Goal: Feedback & Contribution: Contribute content

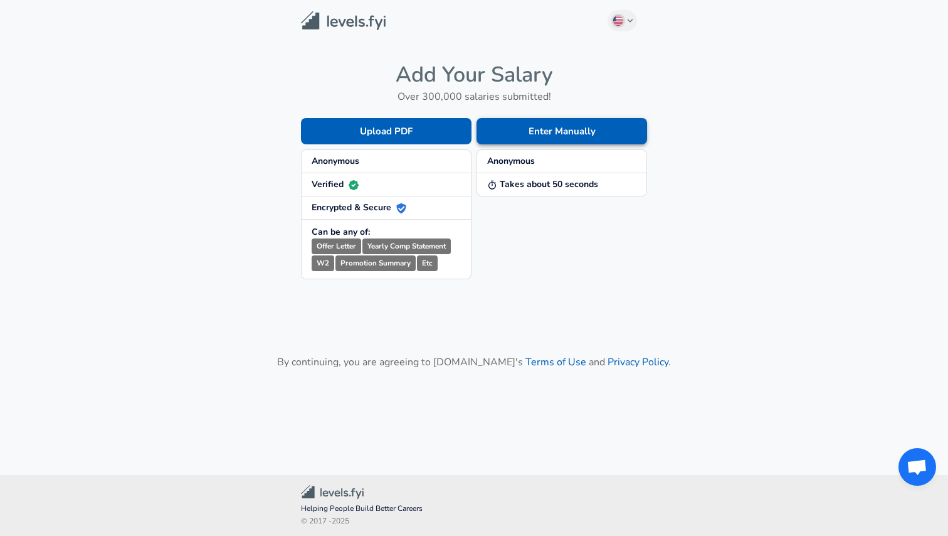
click at [553, 134] on button "Enter Manually" at bounding box center [562, 131] width 171 height 26
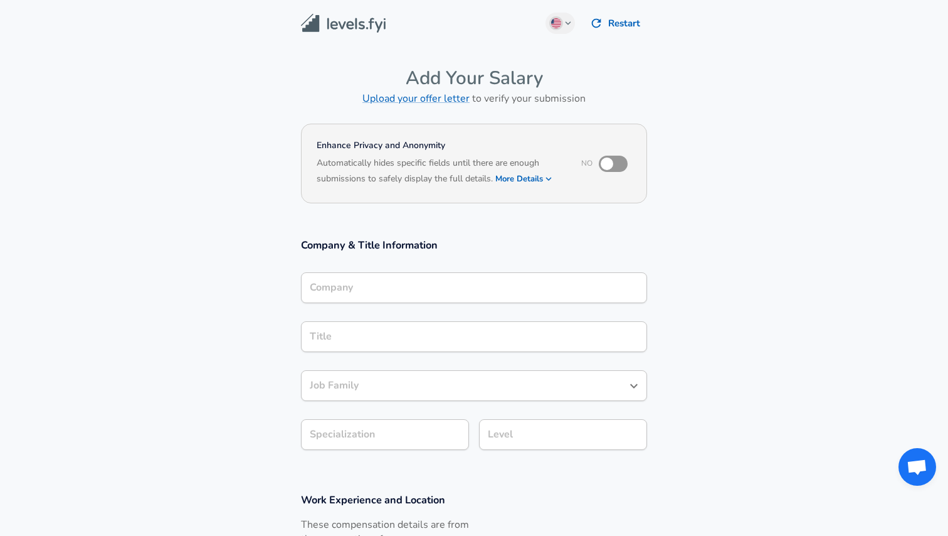
click at [608, 160] on input "checkbox" at bounding box center [606, 164] width 71 height 24
checkbox input "true"
click at [491, 283] on input "Company" at bounding box center [474, 287] width 335 height 19
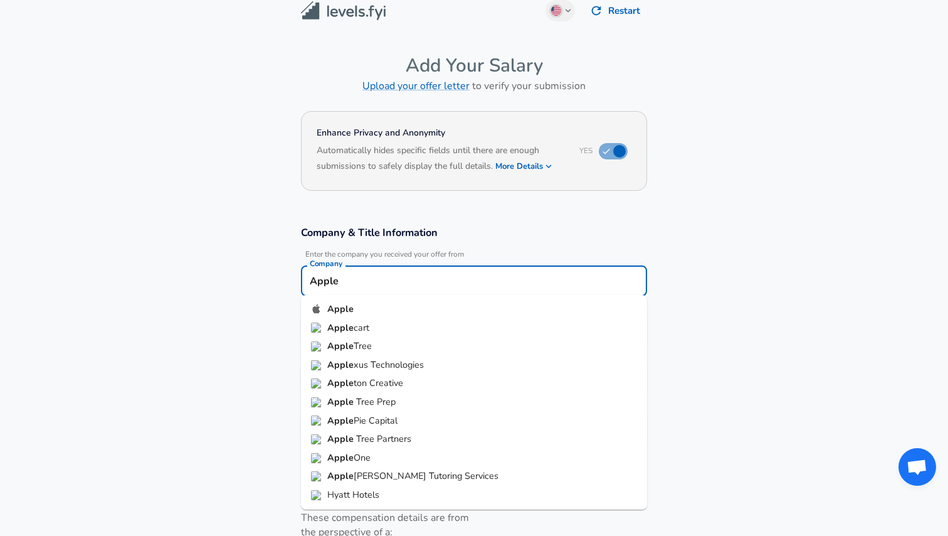
type input "Apple"
click at [476, 232] on h3 "Company & Title Information" at bounding box center [474, 232] width 346 height 14
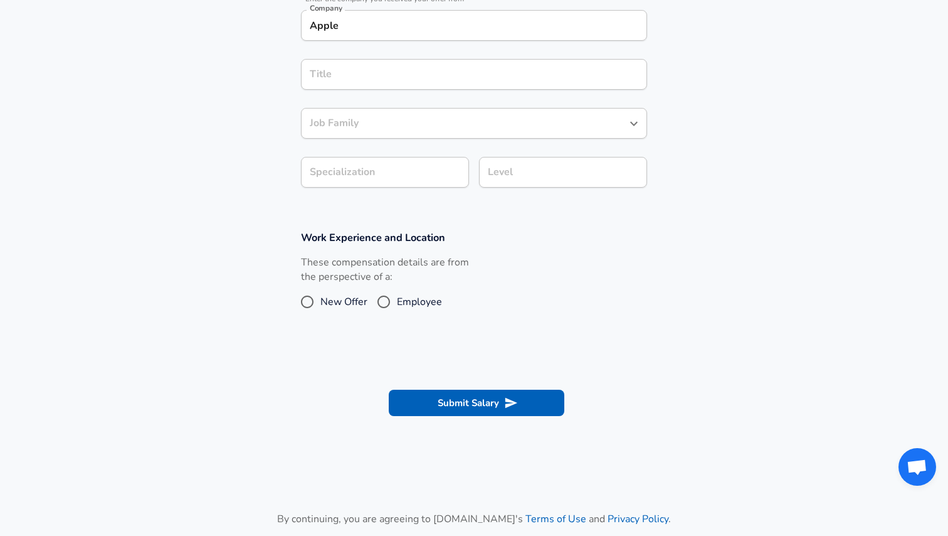
scroll to position [268, 0]
click at [431, 294] on span "Employee" at bounding box center [419, 301] width 45 height 15
click at [397, 294] on input "Employee" at bounding box center [384, 301] width 26 height 20
radio input "true"
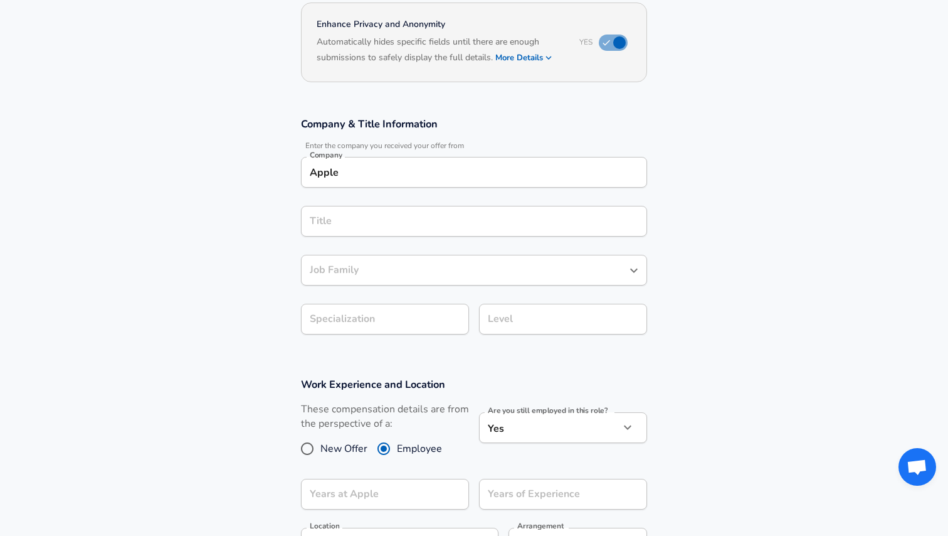
scroll to position [107, 0]
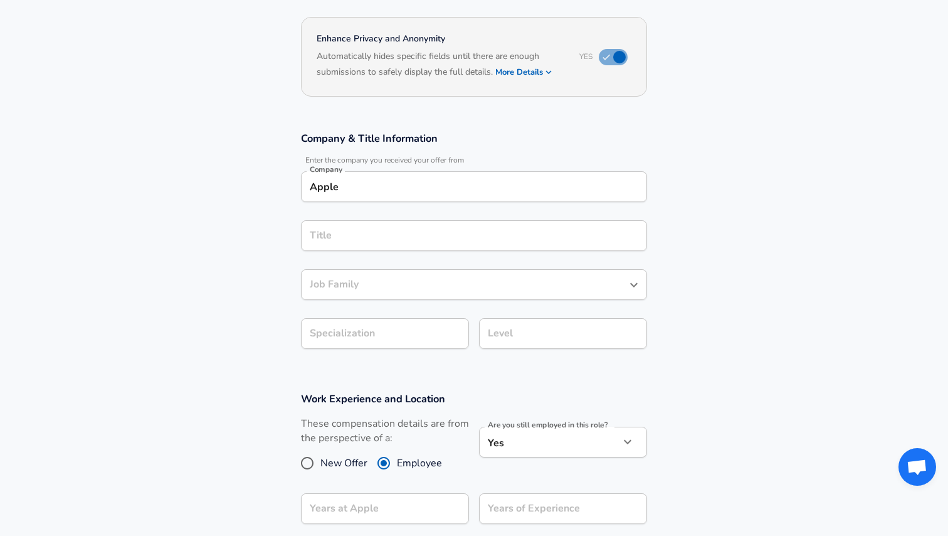
click at [454, 188] on input "Apple" at bounding box center [474, 186] width 335 height 19
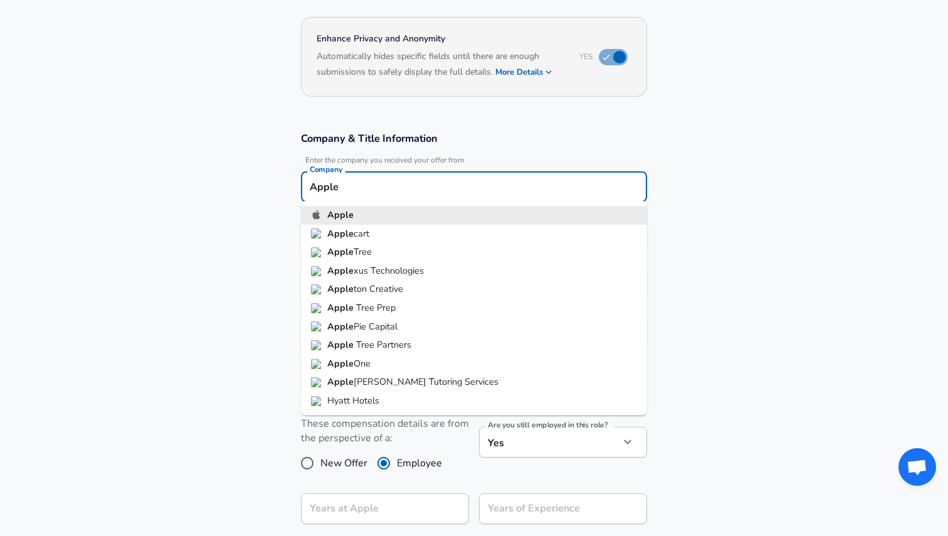
click at [415, 213] on li "Apple" at bounding box center [474, 215] width 346 height 19
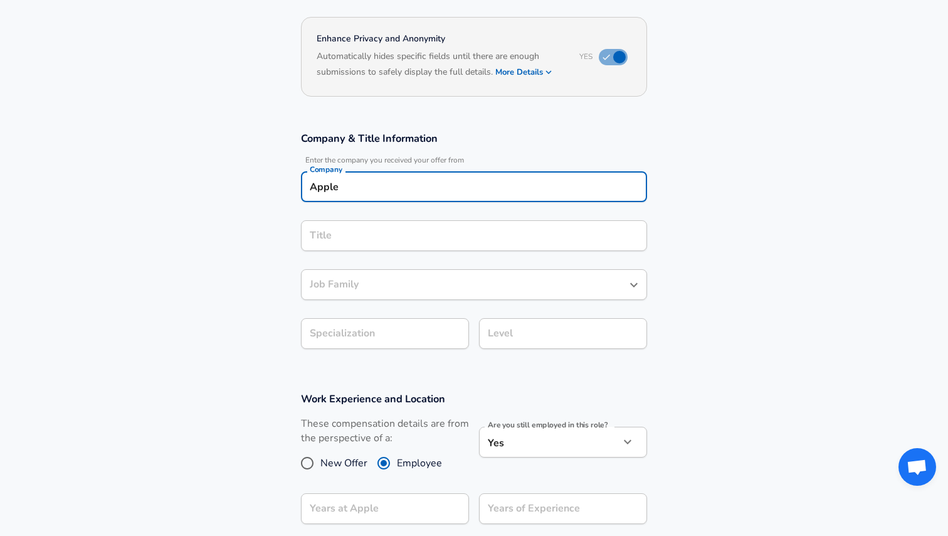
click at [397, 231] on input "Title" at bounding box center [474, 235] width 335 height 19
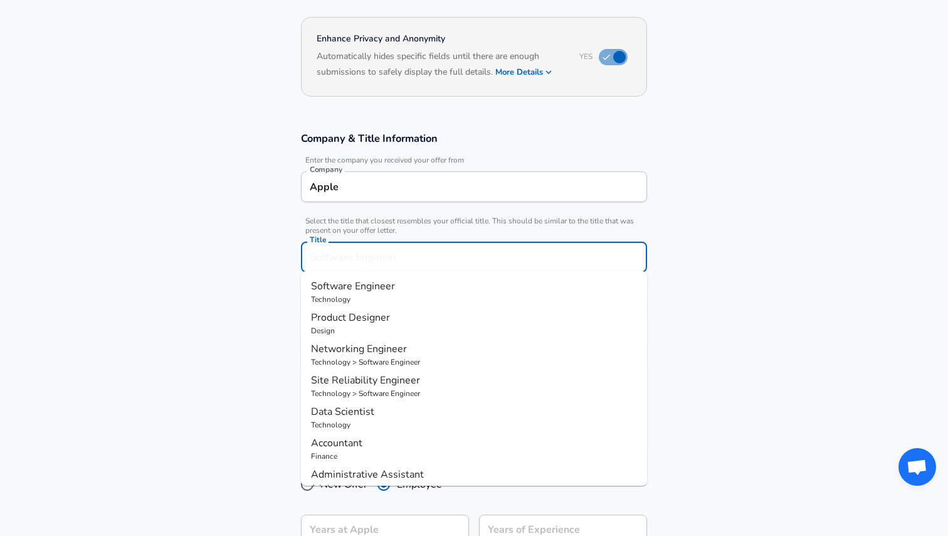
scroll to position [132, 0]
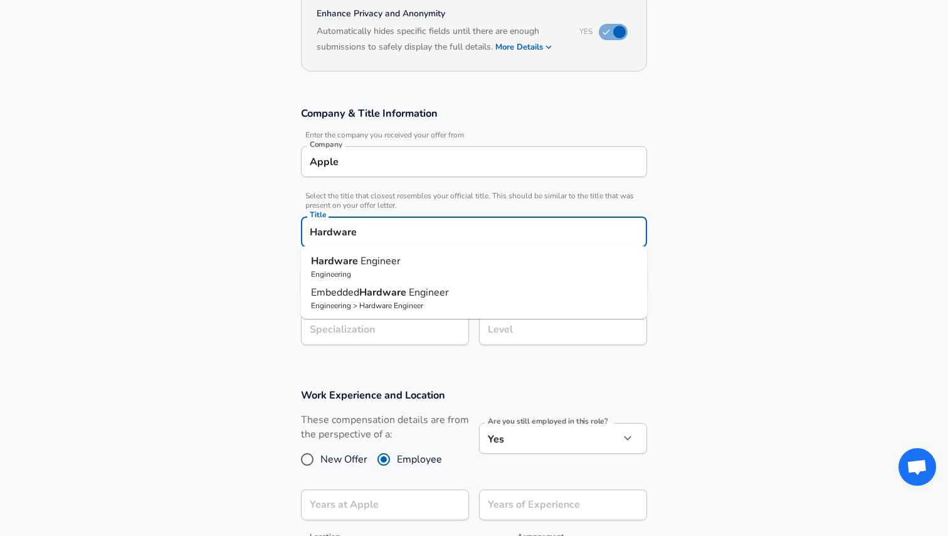
click at [406, 255] on p "Hardware Engineer" at bounding box center [474, 260] width 326 height 15
type input "Hardware Engineer"
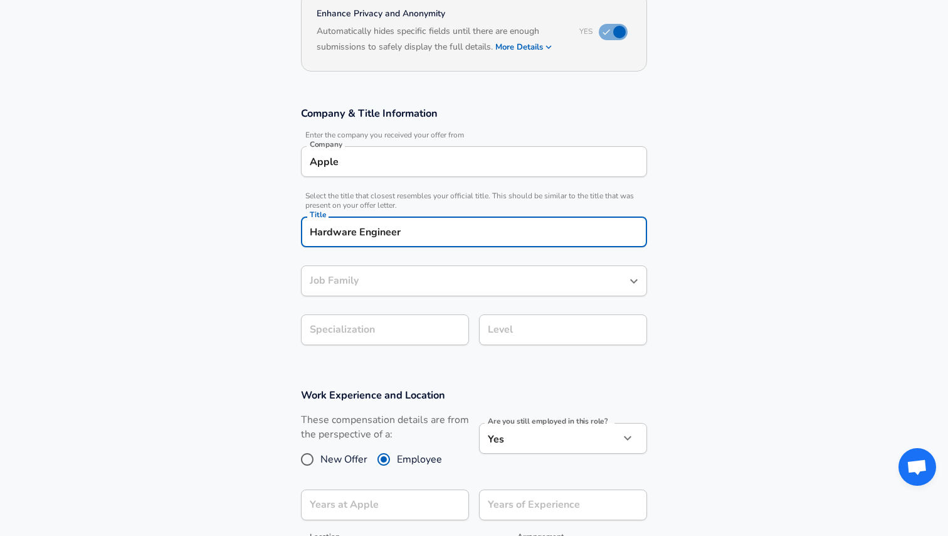
type input "Hardware Engineer"
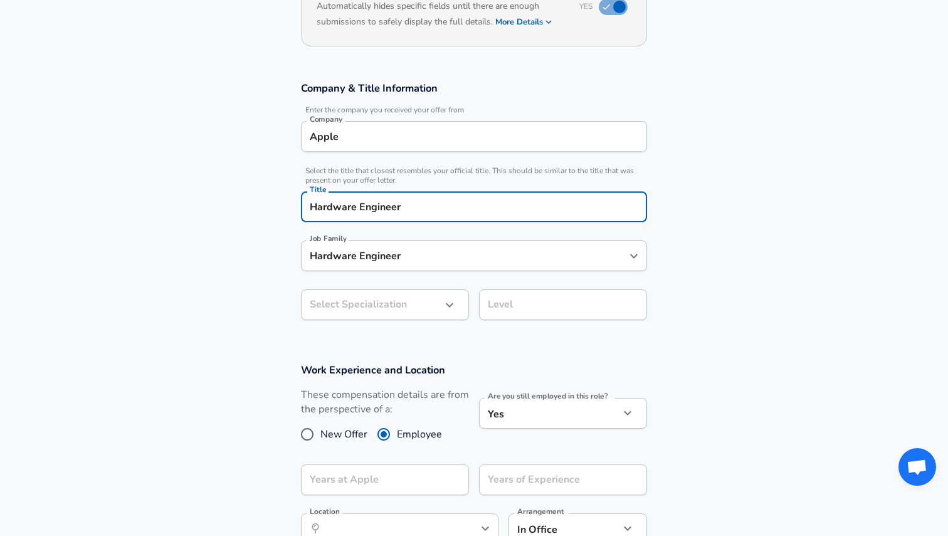
click at [398, 265] on input "Hardware Engineer" at bounding box center [465, 255] width 316 height 19
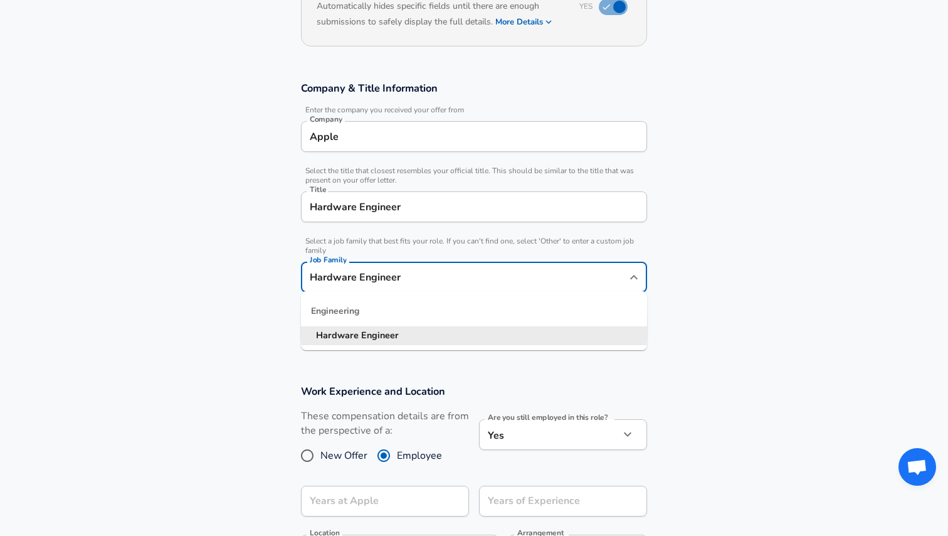
click at [260, 312] on section "Company & Title Information Enter the company you received your offer from Comp…" at bounding box center [474, 217] width 948 height 303
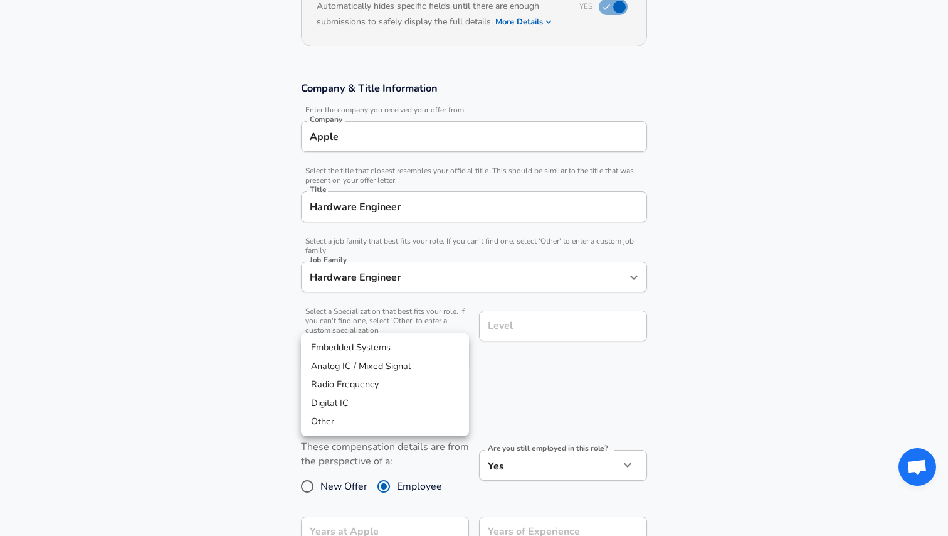
click at [356, 315] on body "English ([GEOGRAPHIC_DATA]) Change Restart Add Your Salary Upload your offer le…" at bounding box center [474, 111] width 948 height 536
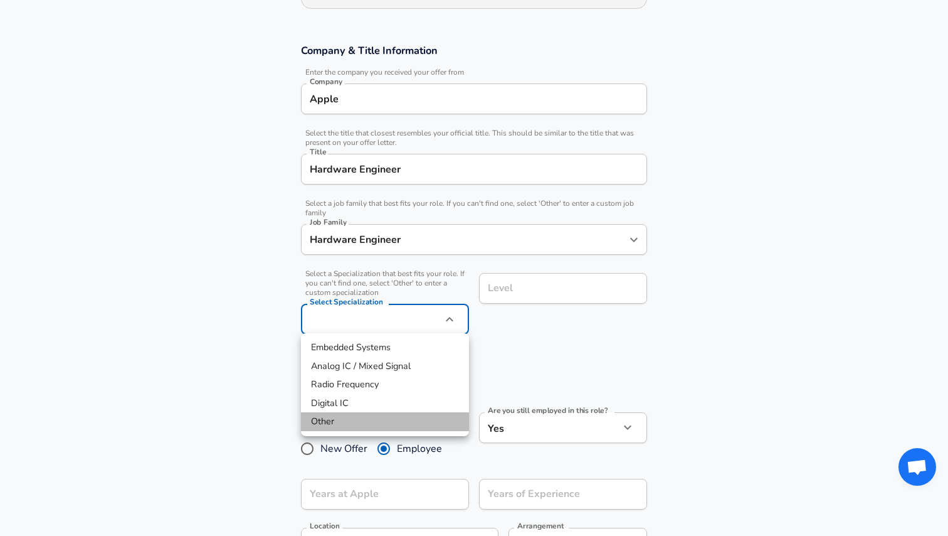
click at [344, 421] on li "Other" at bounding box center [385, 421] width 168 height 19
type input "Other"
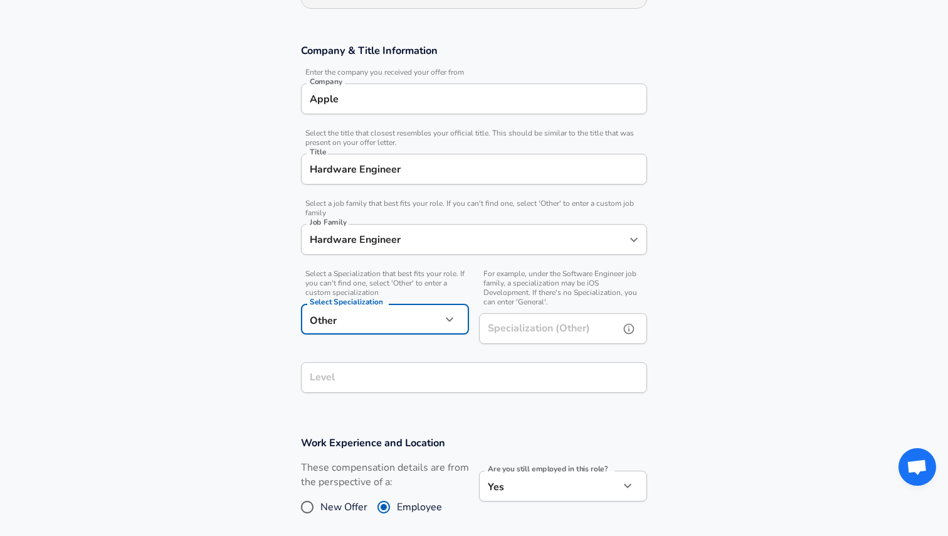
click at [533, 329] on input "Specialization (Other)" at bounding box center [546, 328] width 135 height 31
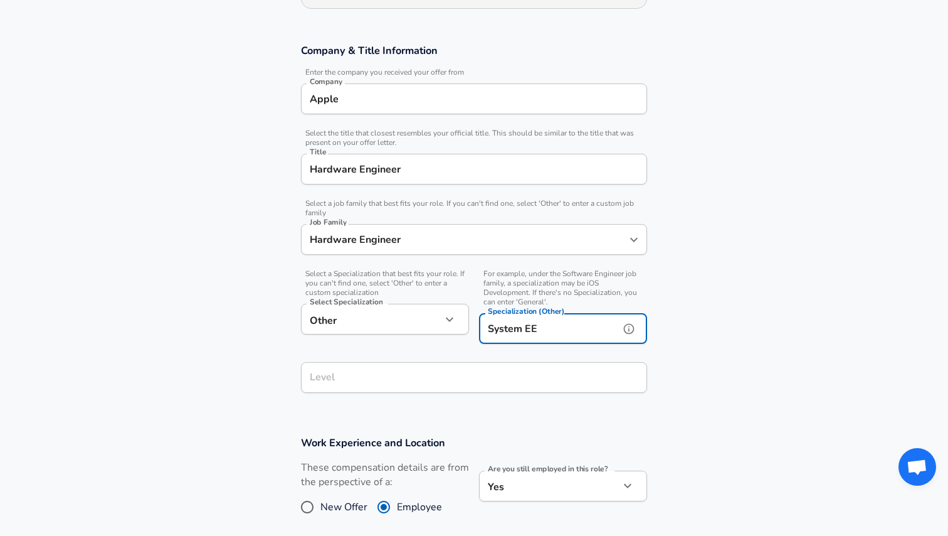
type input "System EE"
click at [689, 94] on section "Company & Title Information Enter the company you received your offer from Comp…" at bounding box center [474, 225] width 948 height 392
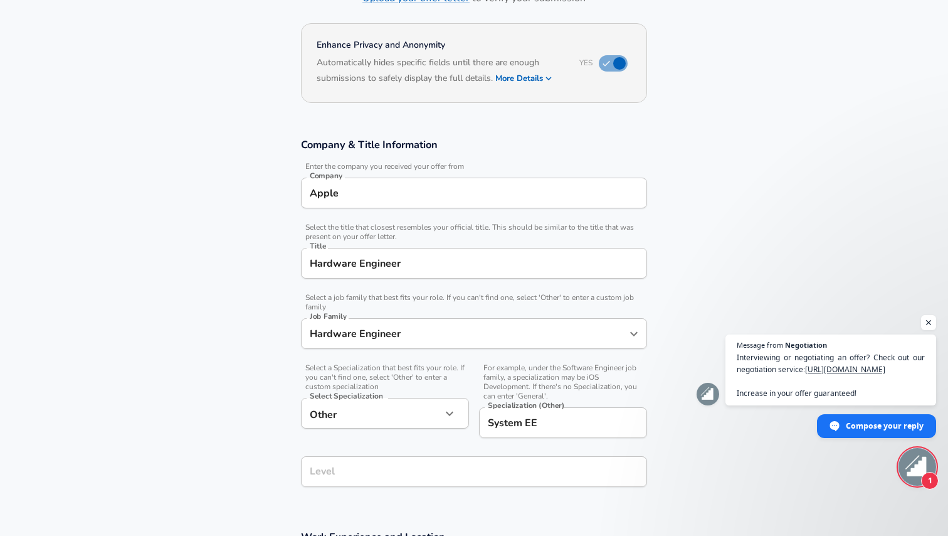
scroll to position [111, 0]
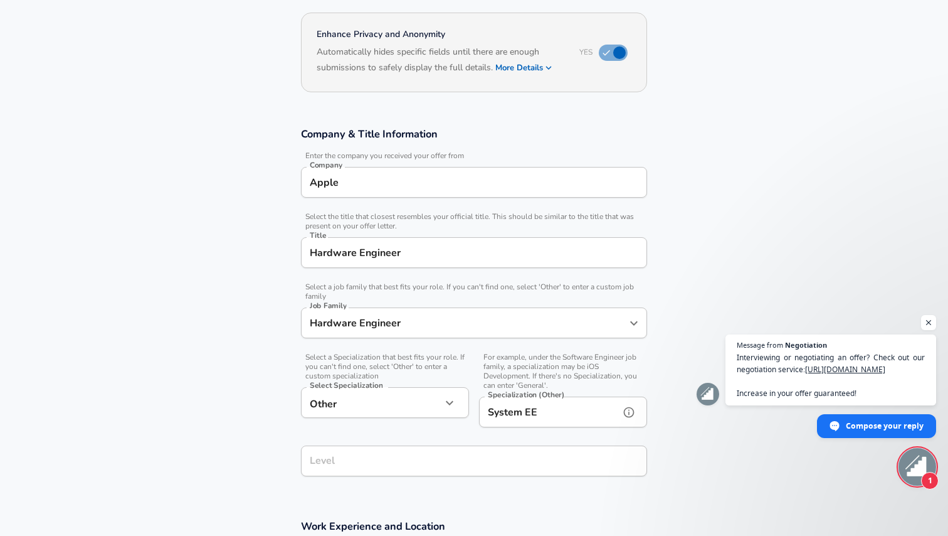
click at [574, 414] on input "System EE" at bounding box center [546, 411] width 135 height 31
drag, startPoint x: 584, startPoint y: 414, endPoint x: 483, endPoint y: 413, distance: 101.6
click at [483, 413] on input "System EE" at bounding box center [546, 411] width 135 height 31
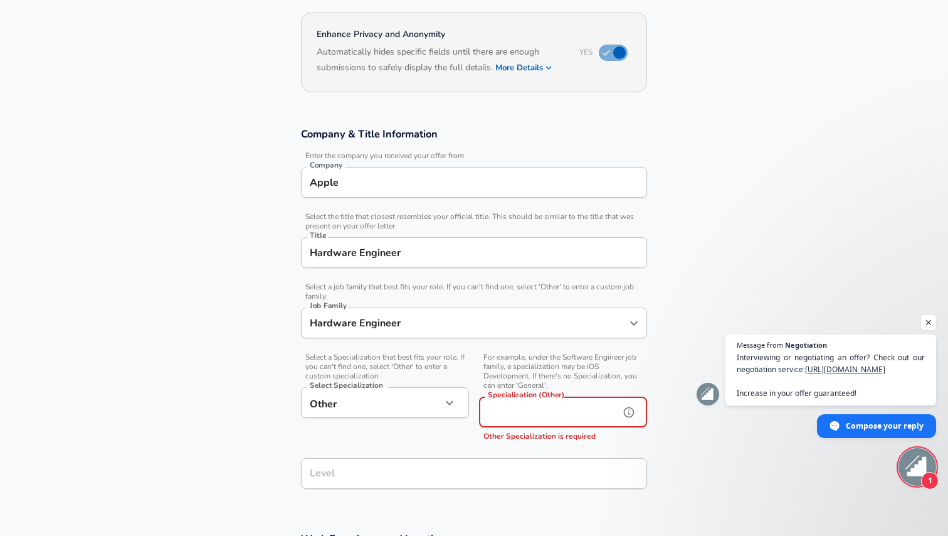
type input "S"
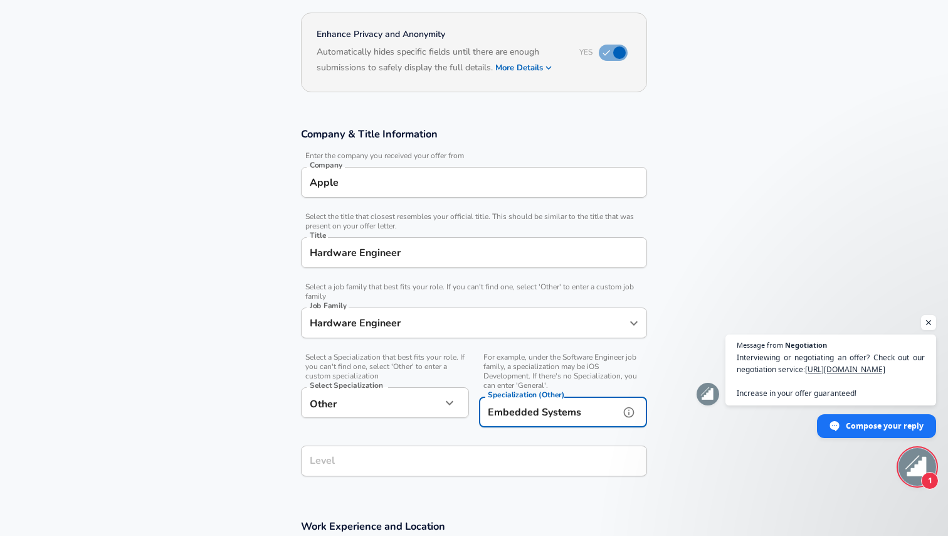
type input "Embedded Systems"
click at [742, 482] on section "Company & Title Information Enter the company you received your offer from Comp…" at bounding box center [474, 308] width 948 height 392
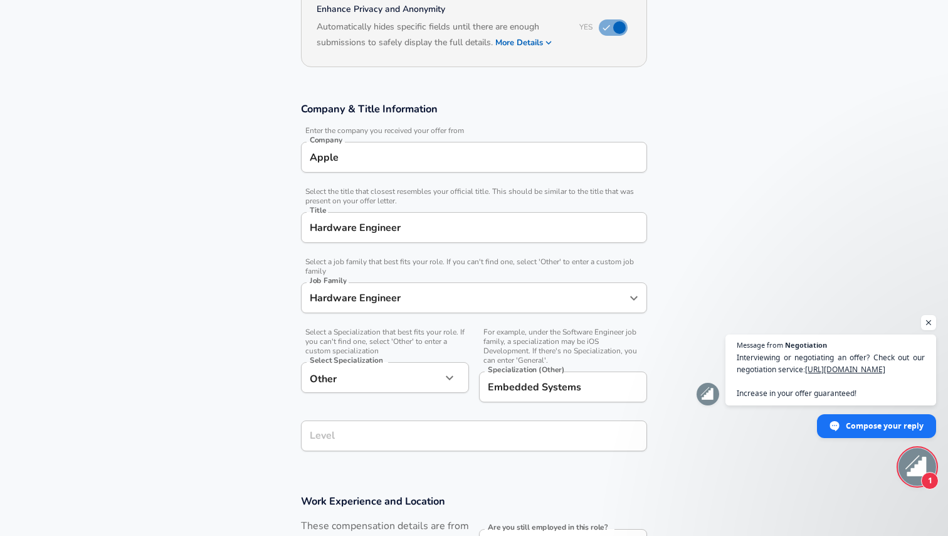
click at [518, 445] on input "Level" at bounding box center [474, 435] width 335 height 19
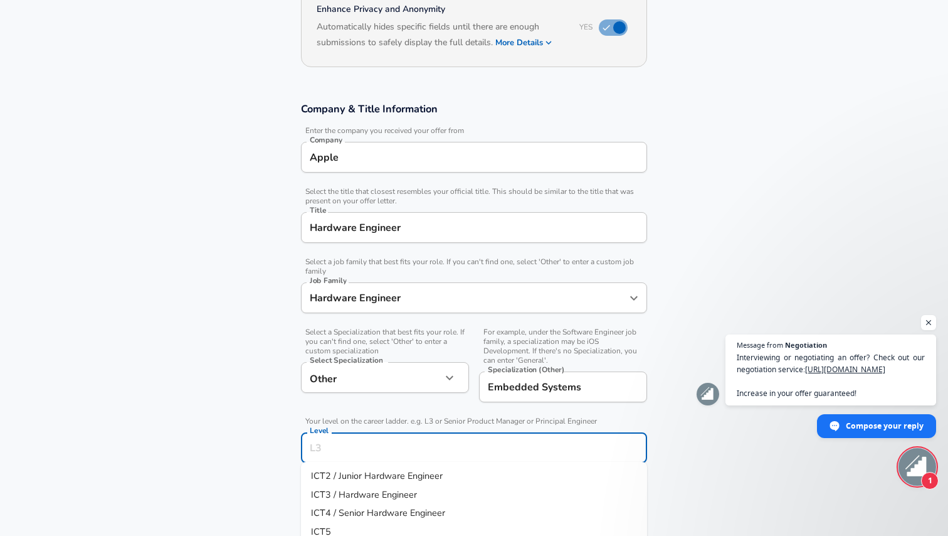
scroll to position [186, 0]
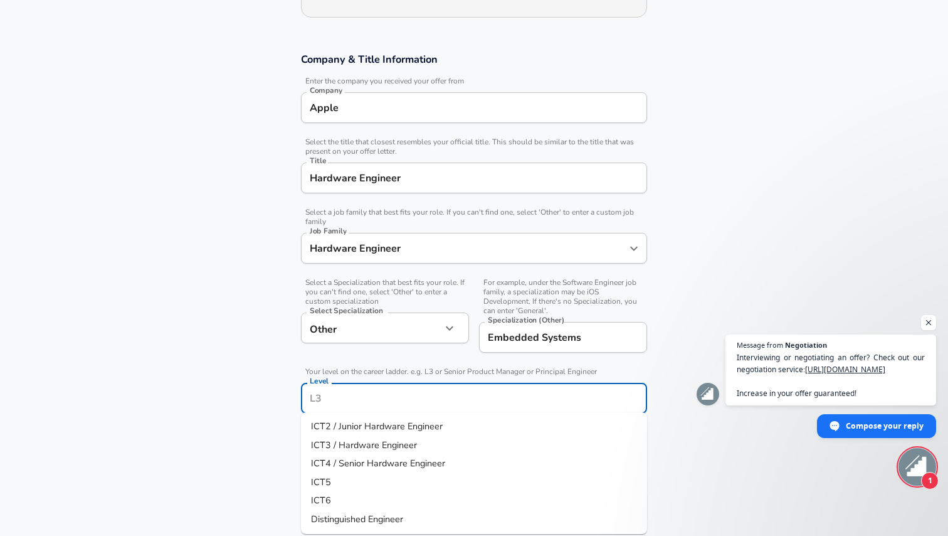
click at [431, 458] on span "ICT4 / Senior Hardware Engineer" at bounding box center [378, 463] width 134 height 13
type input "ICT4 / Senior Hardware Engineer"
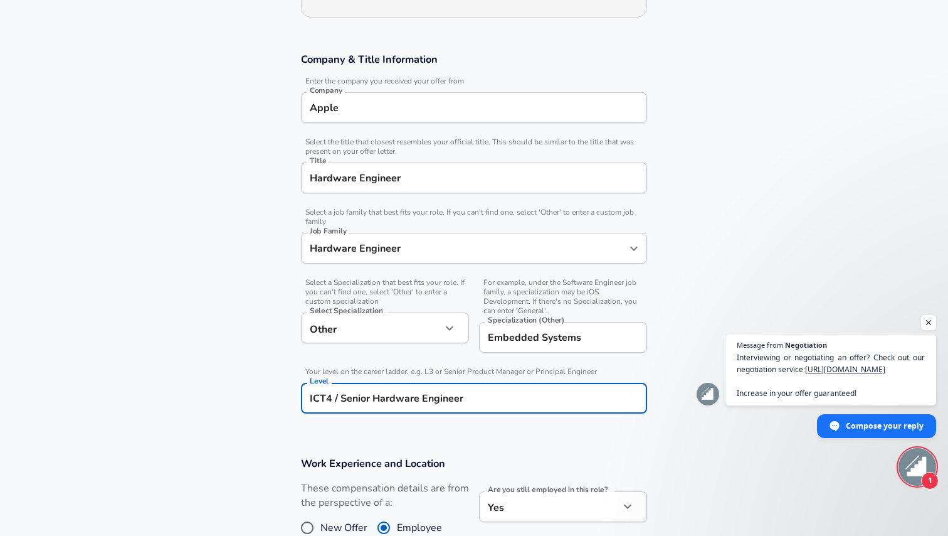
click at [273, 426] on section "Company & Title Information Enter the company you received your offer from Comp…" at bounding box center [474, 240] width 948 height 404
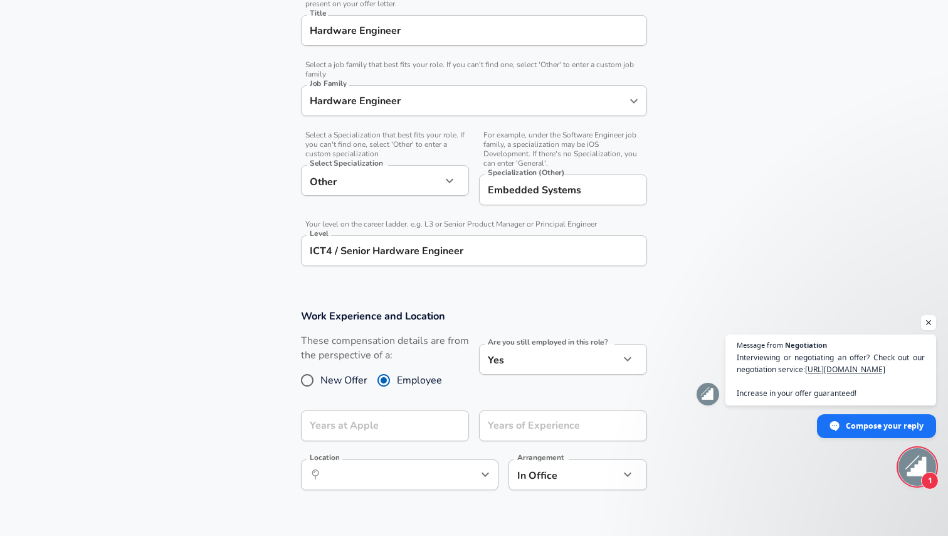
scroll to position [345, 0]
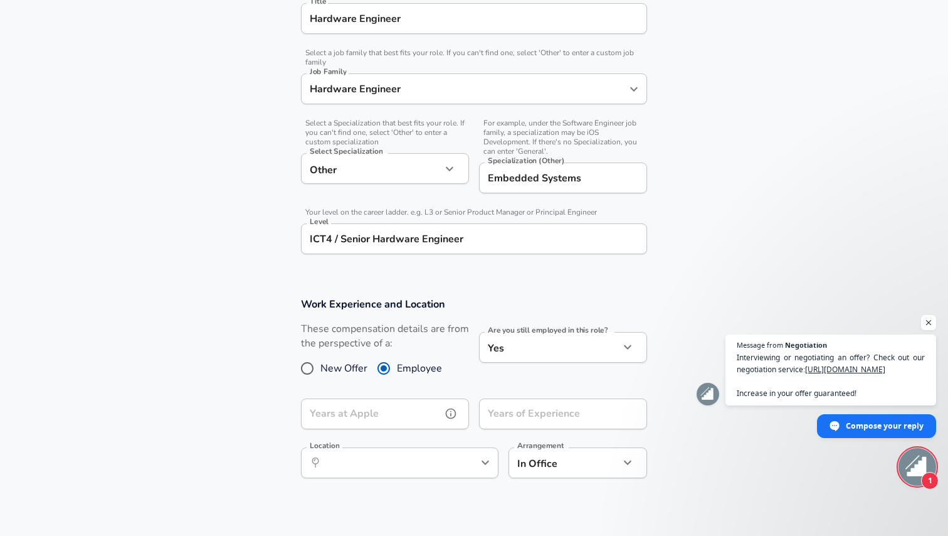
click at [383, 423] on input "Years at Apple" at bounding box center [371, 413] width 140 height 31
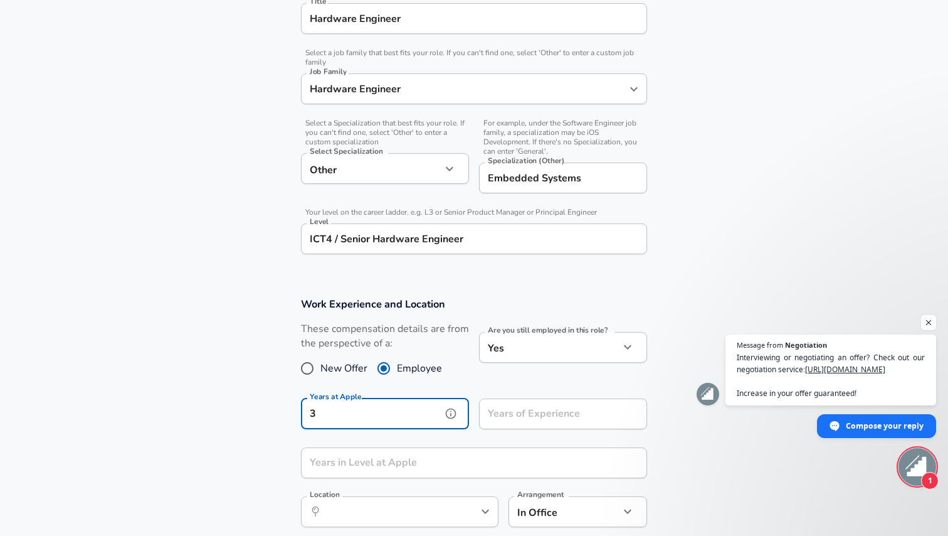
type input "3"
click at [522, 420] on input "Years of Experience" at bounding box center [549, 413] width 140 height 31
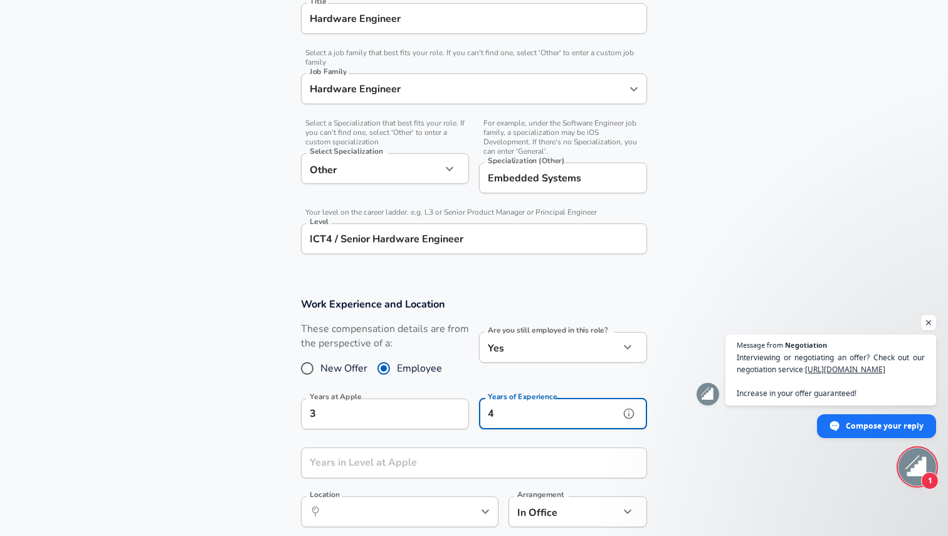
type input "4"
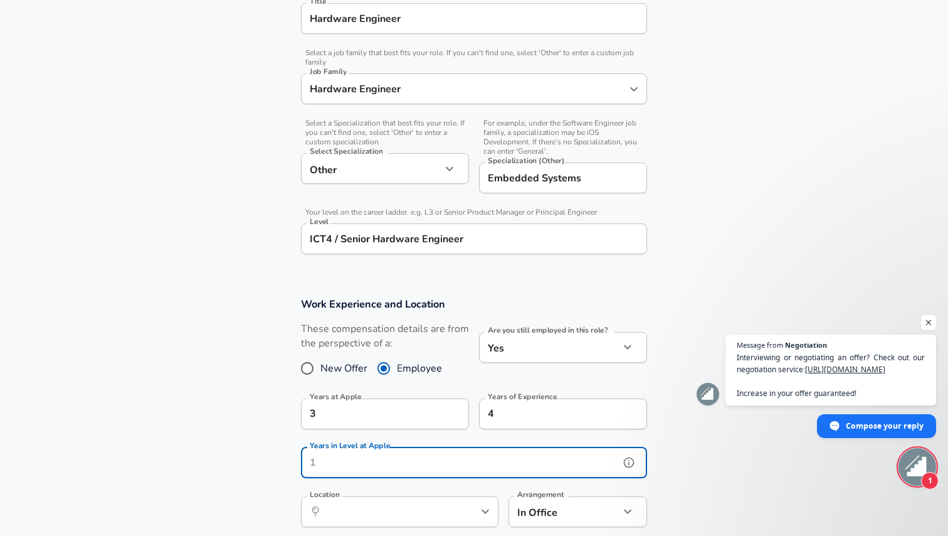
click at [479, 450] on input "Years in Level at Apple" at bounding box center [460, 462] width 319 height 31
type input "0"
click at [623, 457] on icon "help" at bounding box center [629, 462] width 13 height 13
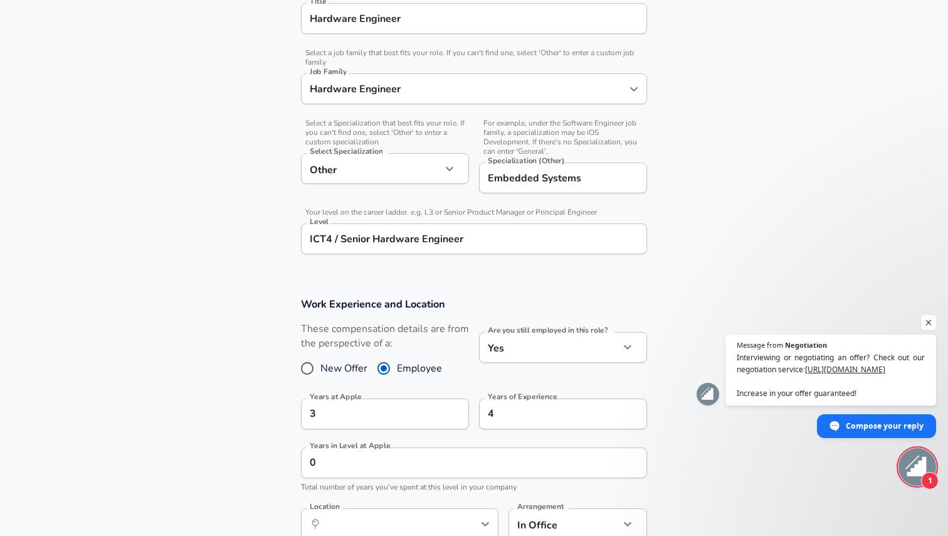
click at [690, 479] on section "Work Experience and Location These compensation details are from the perspectiv…" at bounding box center [474, 424] width 948 height 285
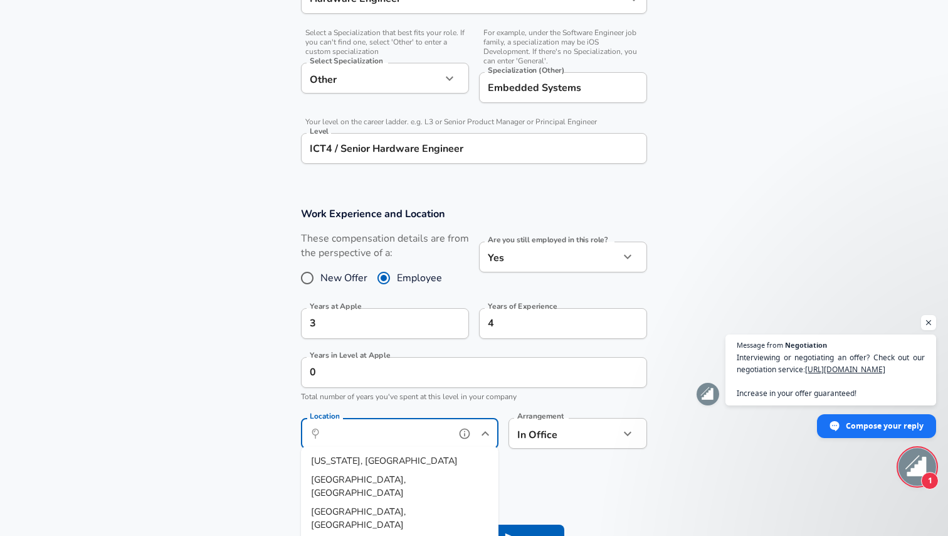
click at [445, 438] on input "Location" at bounding box center [386, 432] width 129 height 19
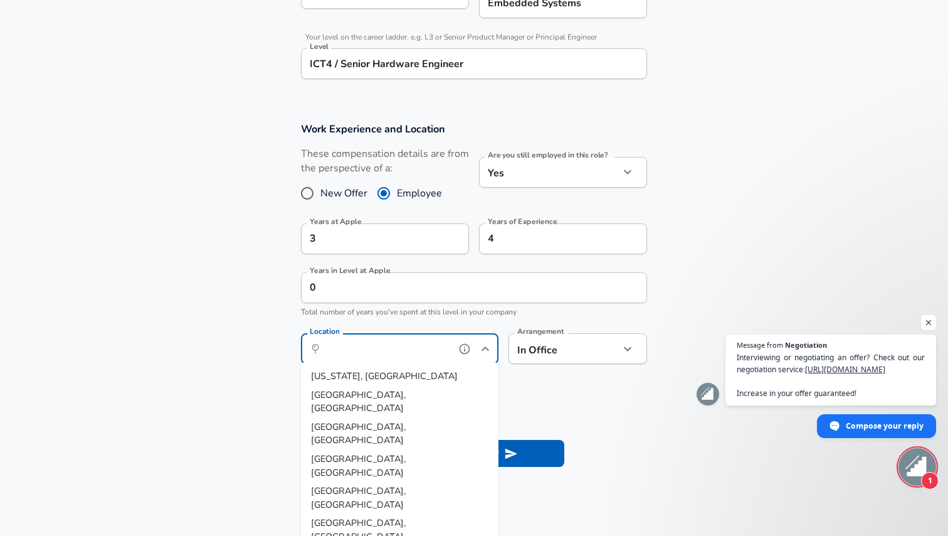
scroll to position [535, 0]
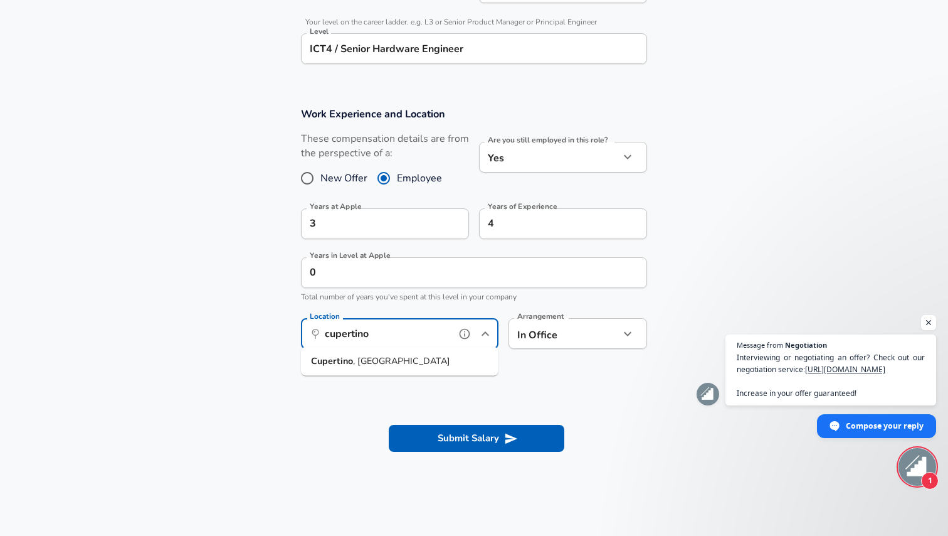
click at [412, 360] on li "Cupertino , [GEOGRAPHIC_DATA]" at bounding box center [400, 361] width 198 height 19
type input "Cupertino, [GEOGRAPHIC_DATA]"
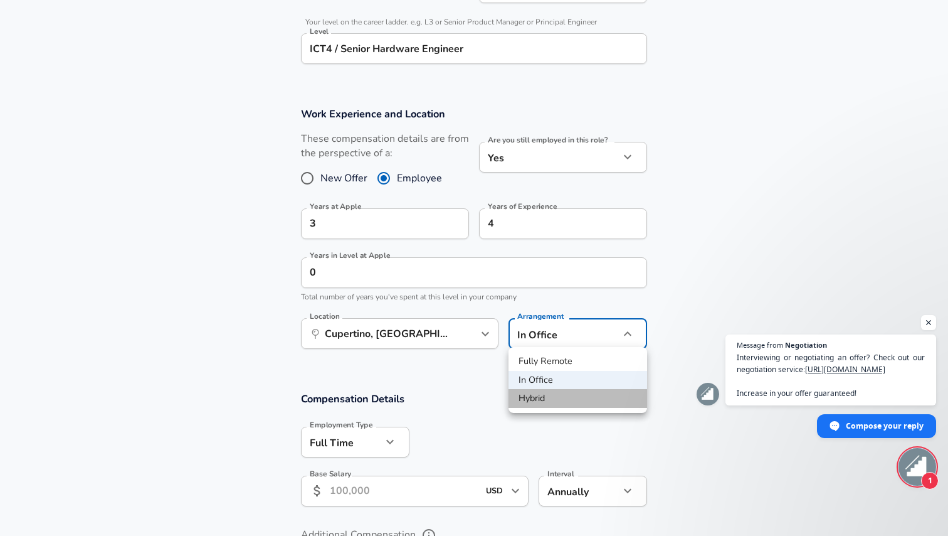
click at [543, 391] on li "Hybrid" at bounding box center [578, 398] width 139 height 19
type input "hybrid"
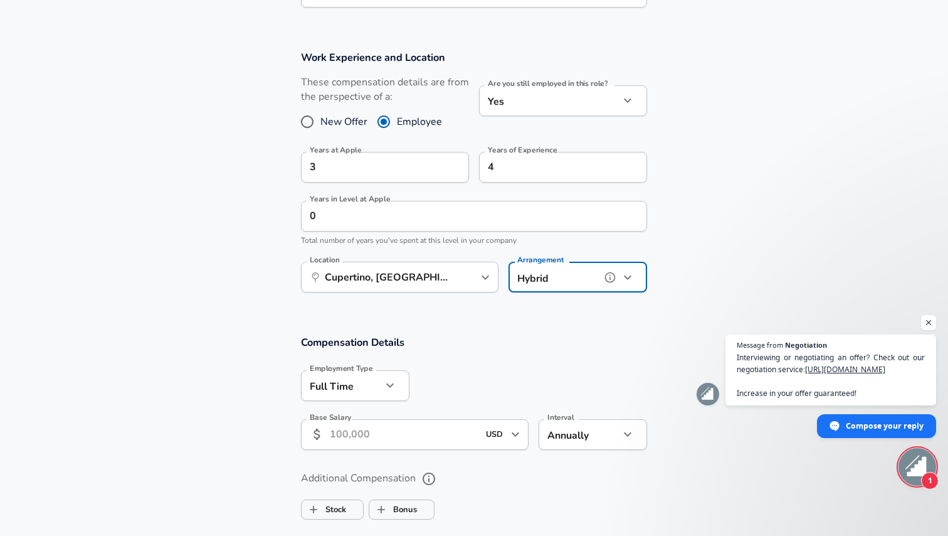
scroll to position [614, 0]
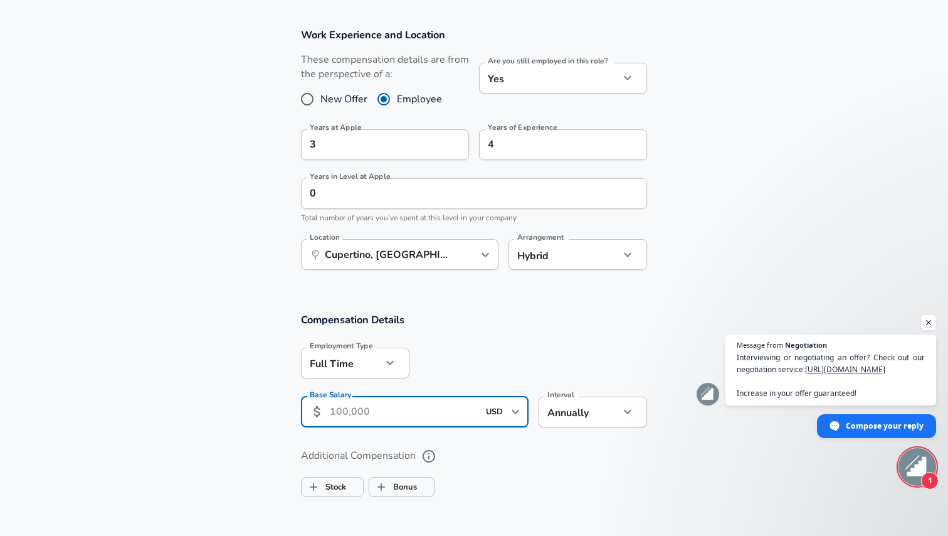
click at [399, 410] on input "Base Salary" at bounding box center [404, 411] width 149 height 31
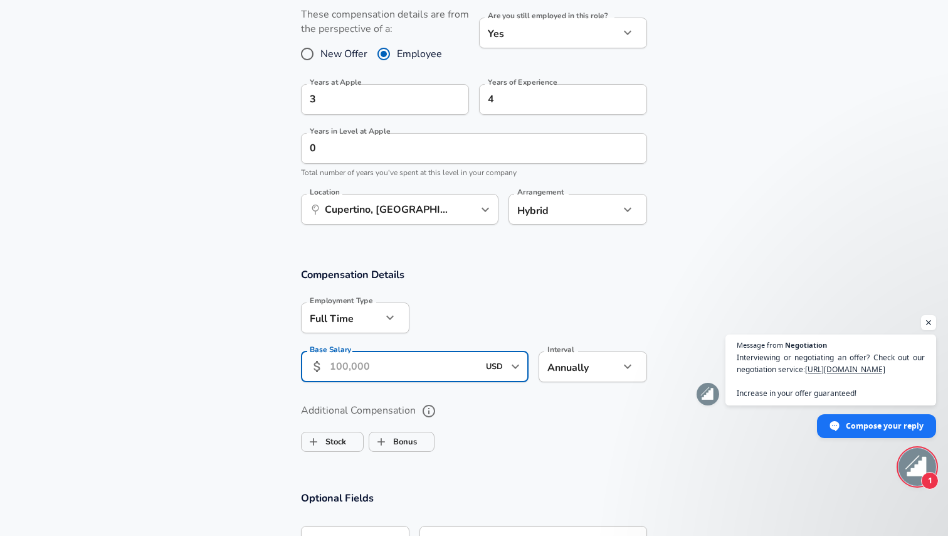
scroll to position [669, 0]
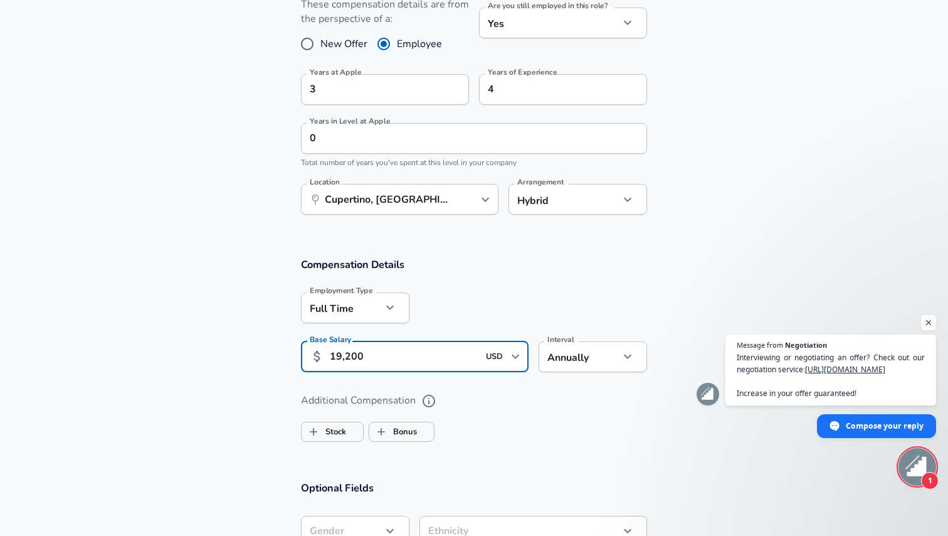
type input "192,000"
click at [570, 416] on ul "Stock Bonus" at bounding box center [474, 428] width 346 height 25
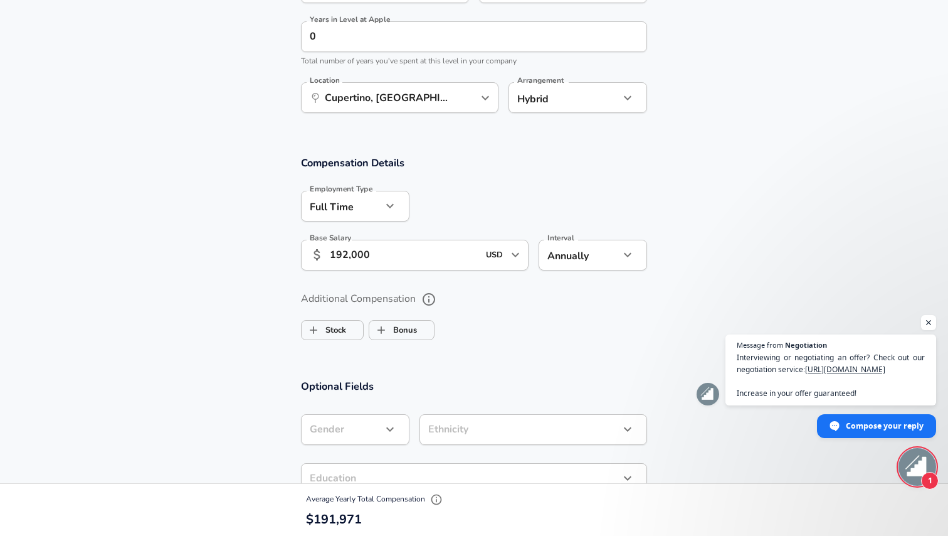
scroll to position [833, 0]
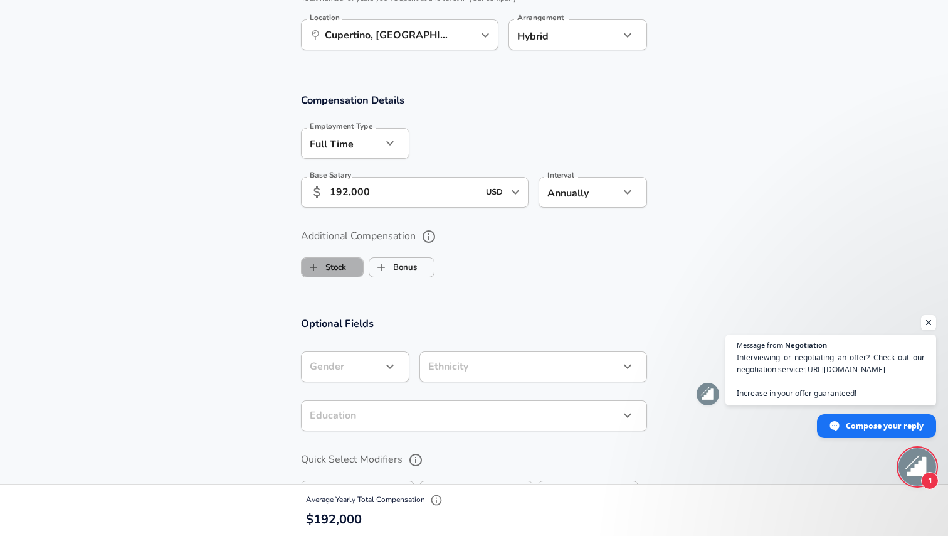
click at [344, 263] on label "Stock" at bounding box center [324, 267] width 45 height 24
checkbox input "true"
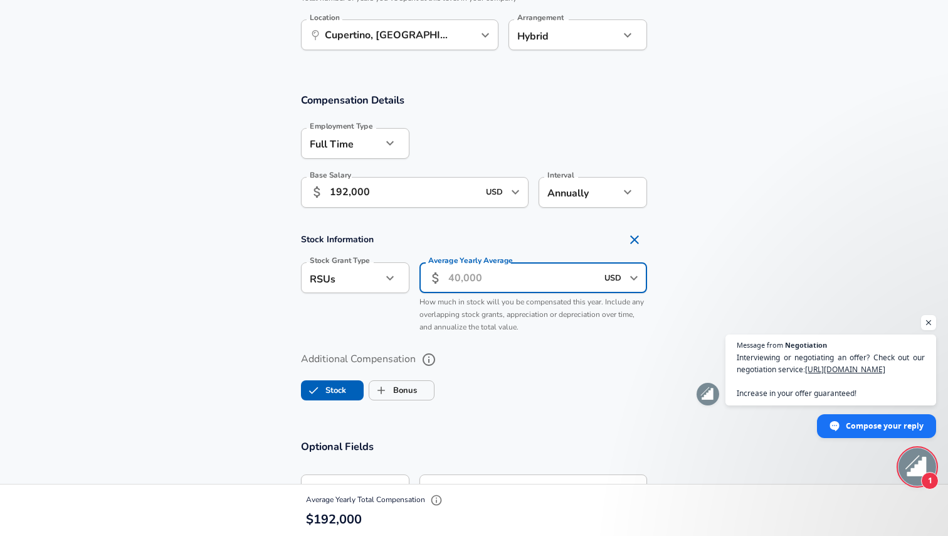
click at [493, 280] on input "Average Yearly Average" at bounding box center [522, 277] width 149 height 31
type input "130,000"
click at [536, 355] on label "Additional Compensation" at bounding box center [474, 359] width 346 height 21
click at [440, 355] on button "Additional Compensation" at bounding box center [428, 359] width 21 height 21
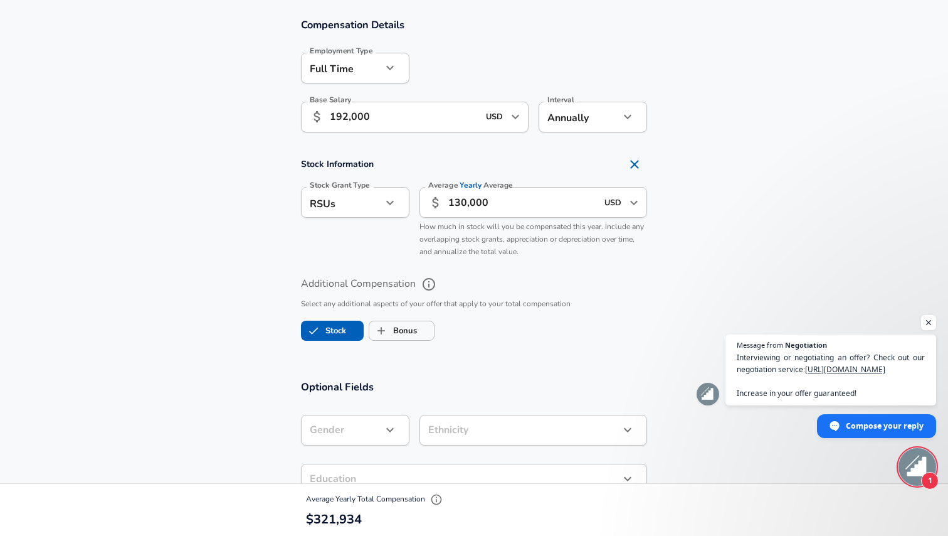
scroll to position [909, 0]
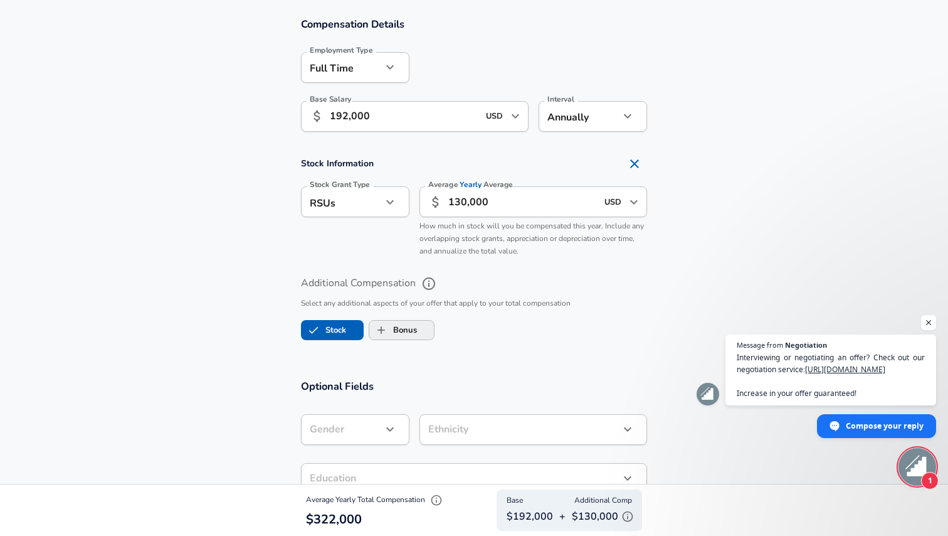
click at [394, 324] on label "Bonus" at bounding box center [393, 330] width 48 height 24
checkbox input "true"
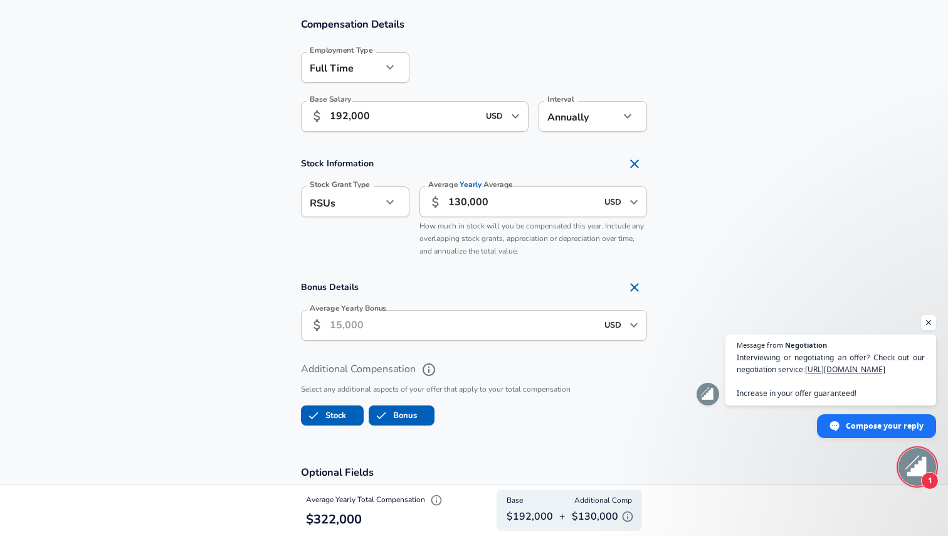
click at [389, 331] on input "Average Yearly Bonus" at bounding box center [463, 325] width 267 height 31
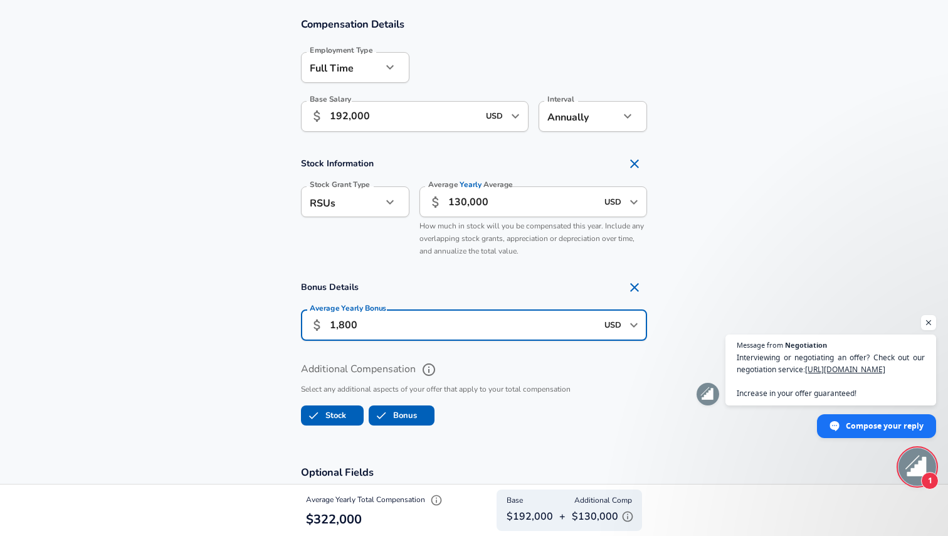
type input "18,000"
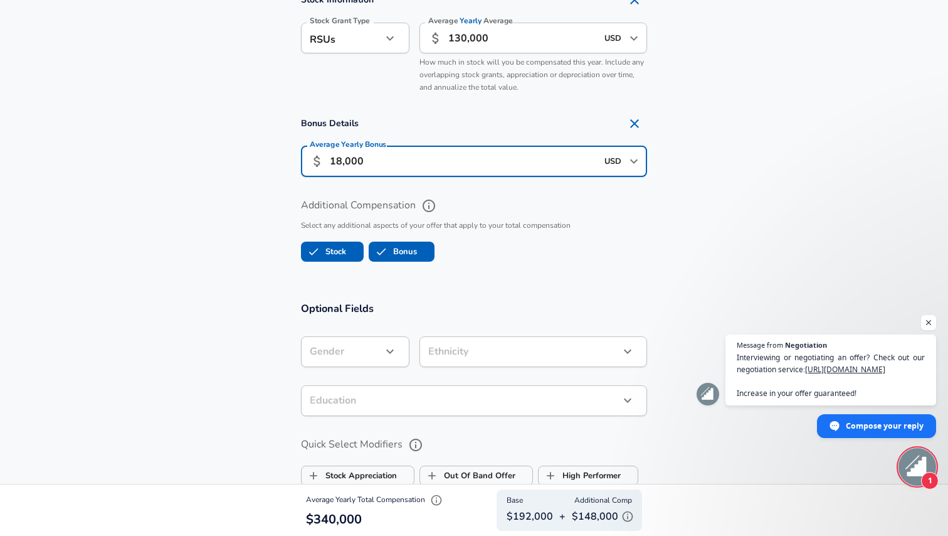
scroll to position [1087, 0]
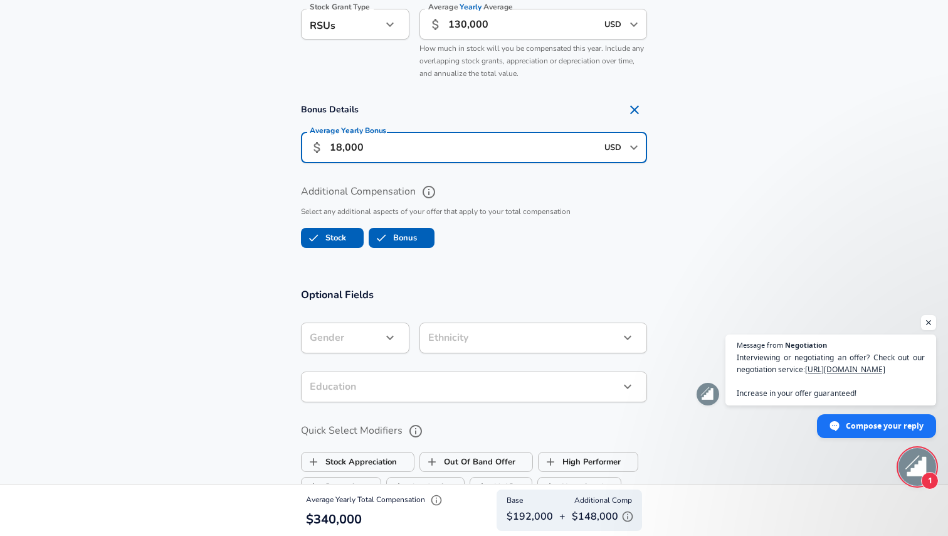
click at [391, 336] on icon "button" at bounding box center [390, 338] width 8 height 4
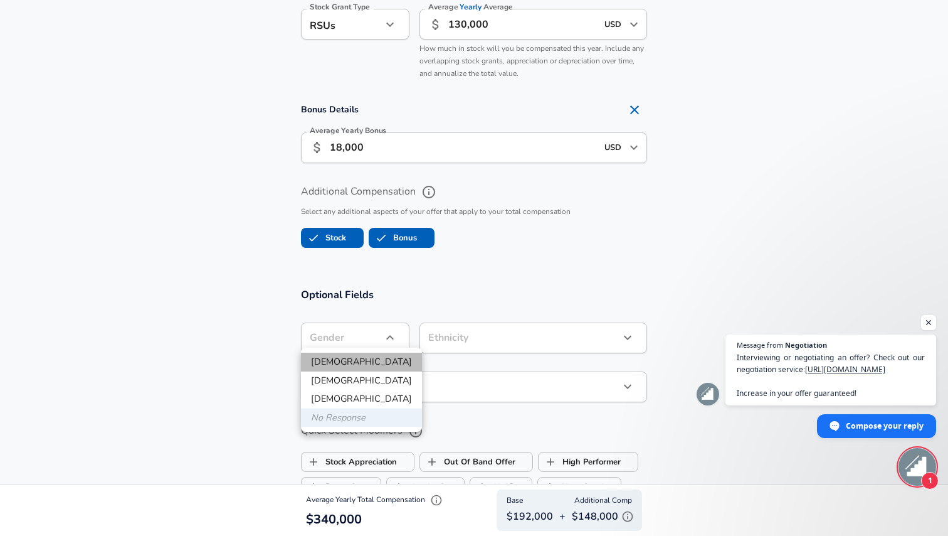
click at [376, 365] on li "[DEMOGRAPHIC_DATA]" at bounding box center [361, 361] width 121 height 19
type input "[DEMOGRAPHIC_DATA]"
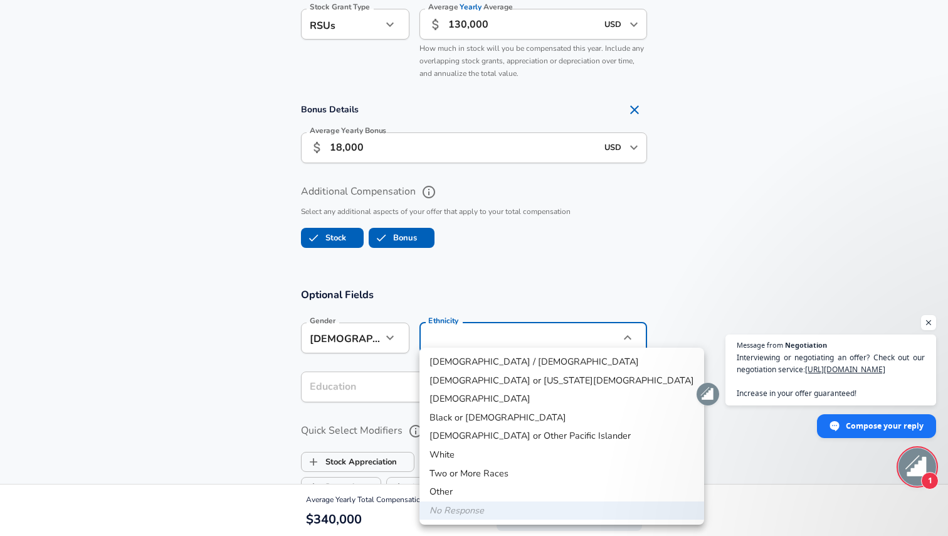
click at [475, 453] on li "White" at bounding box center [562, 454] width 285 height 19
type input "White"
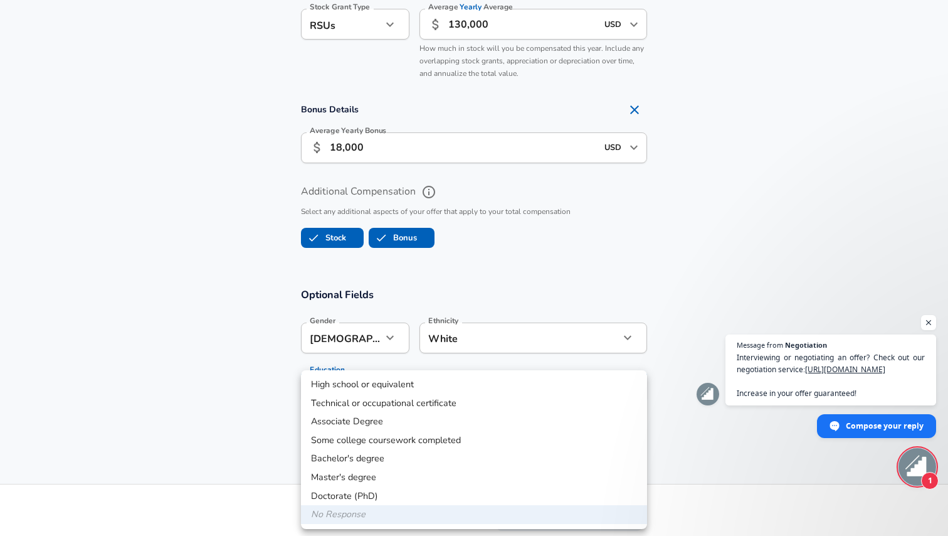
click at [418, 455] on li "Bachelor's degree" at bounding box center [474, 458] width 346 height 19
type input "Bachelors degree"
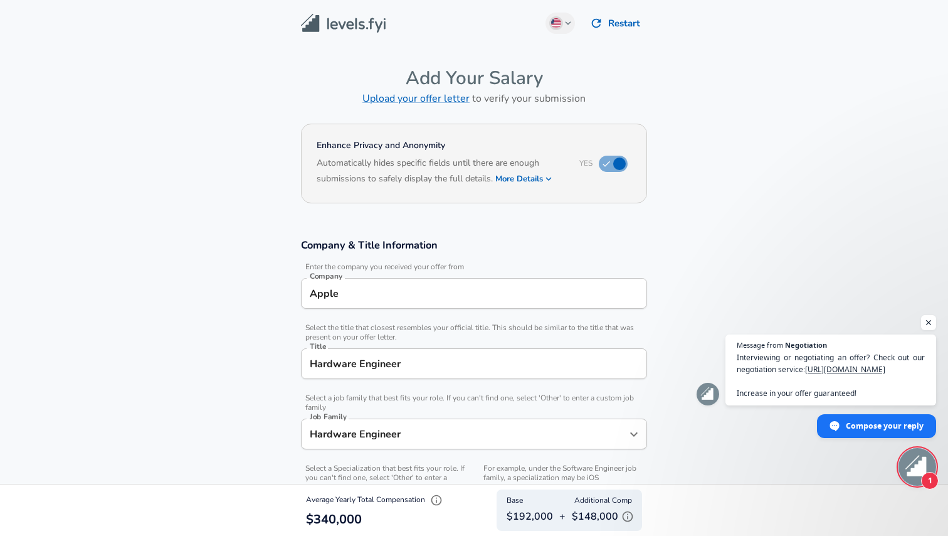
scroll to position [0, 0]
